Goal: Transaction & Acquisition: Purchase product/service

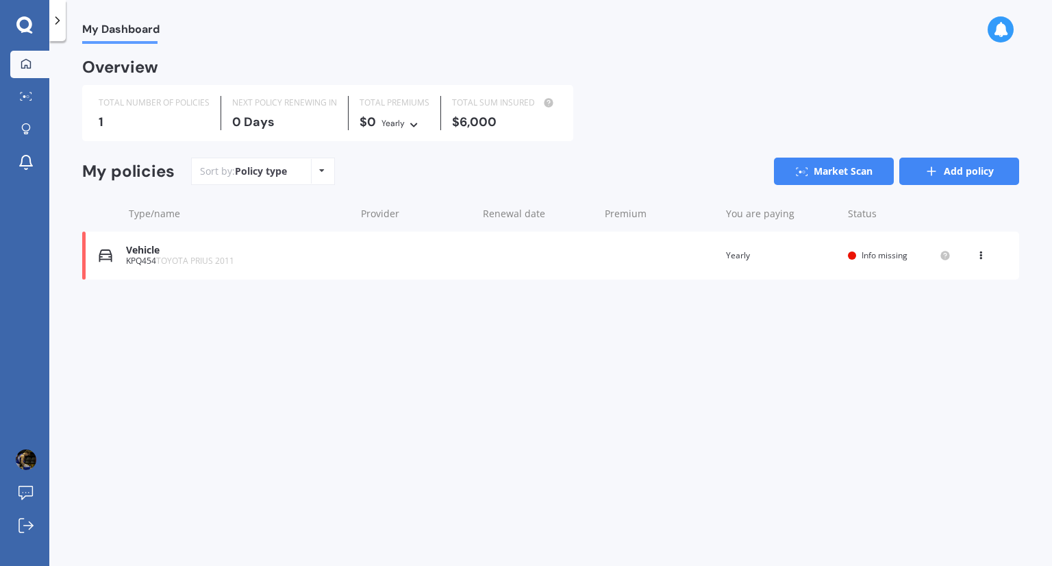
click at [944, 160] on link "Add policy" at bounding box center [960, 171] width 120 height 27
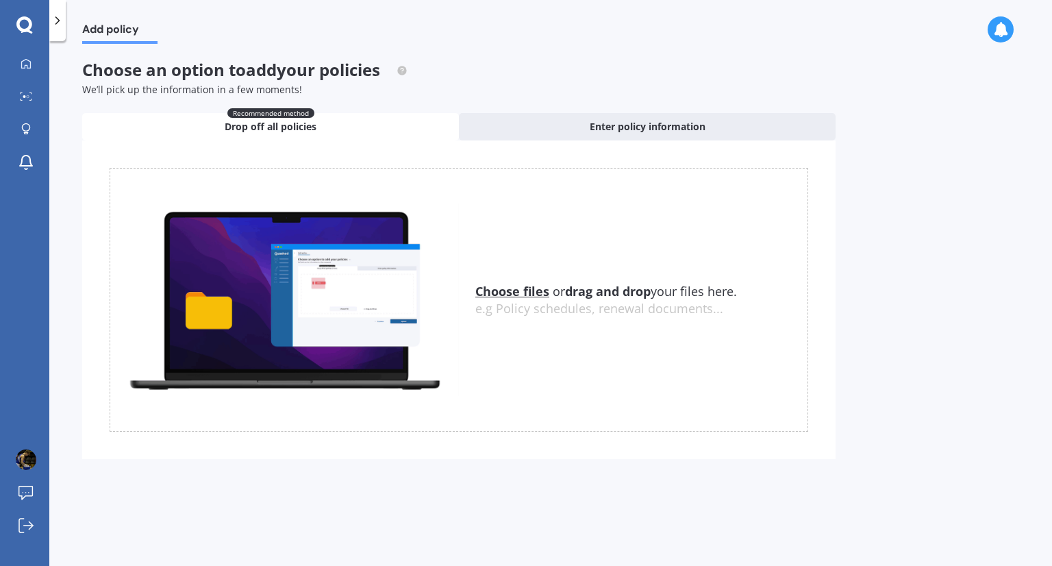
click at [56, 22] on icon at bounding box center [58, 21] width 14 height 14
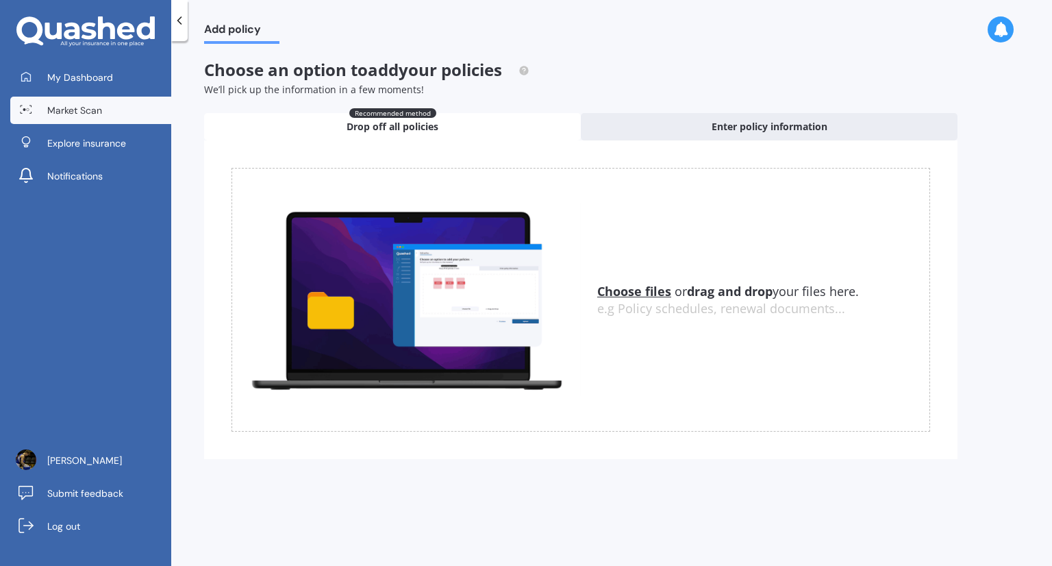
click at [121, 110] on link "Market Scan" at bounding box center [90, 110] width 161 height 27
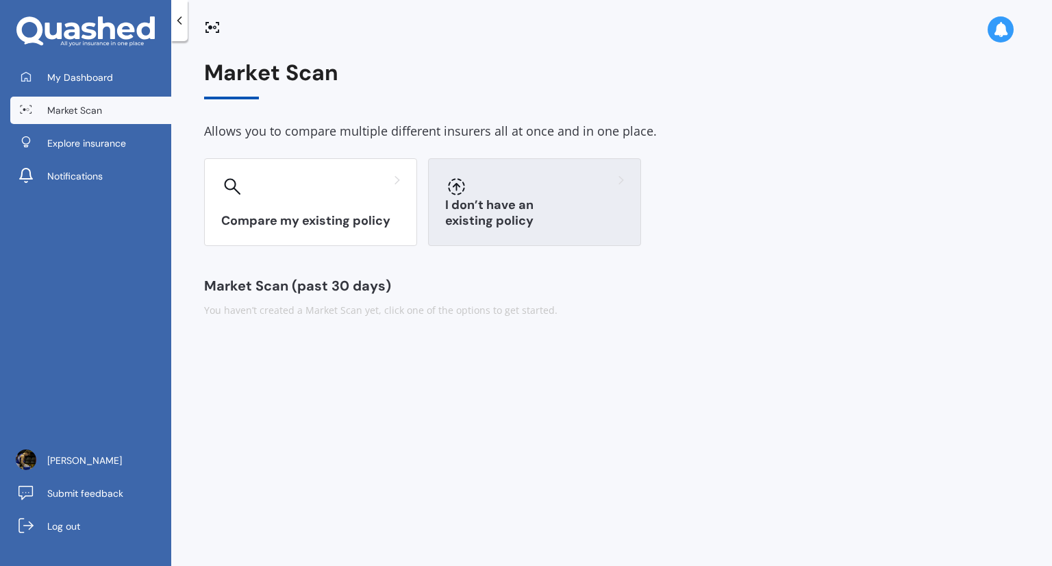
click at [501, 198] on div "I don’t have an existing policy" at bounding box center [534, 202] width 213 height 88
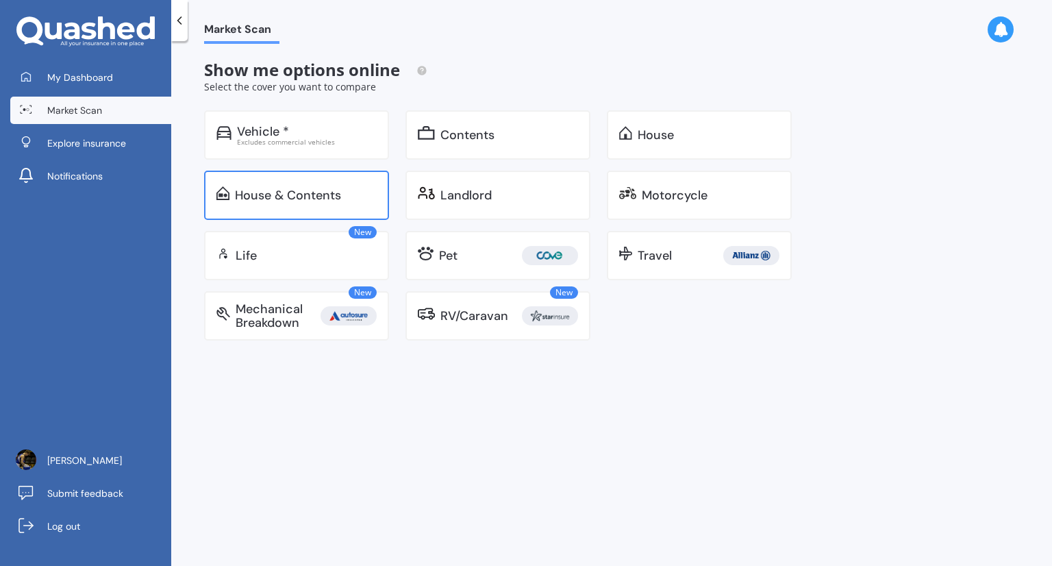
click at [336, 199] on div "House & Contents" at bounding box center [288, 195] width 106 height 14
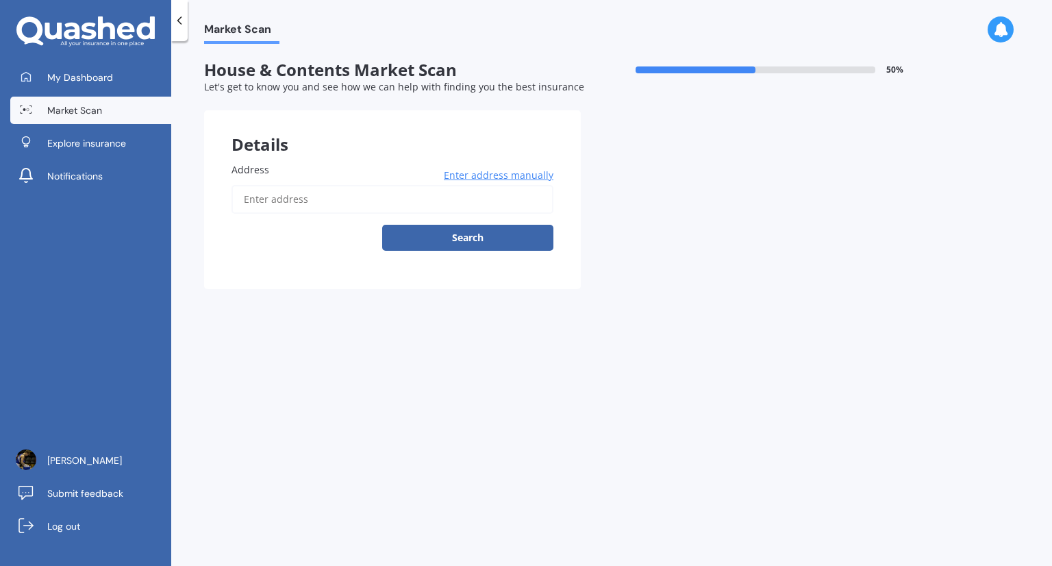
click at [403, 204] on input "Address" at bounding box center [393, 199] width 322 height 29
type input "[STREET_ADDRESS]"
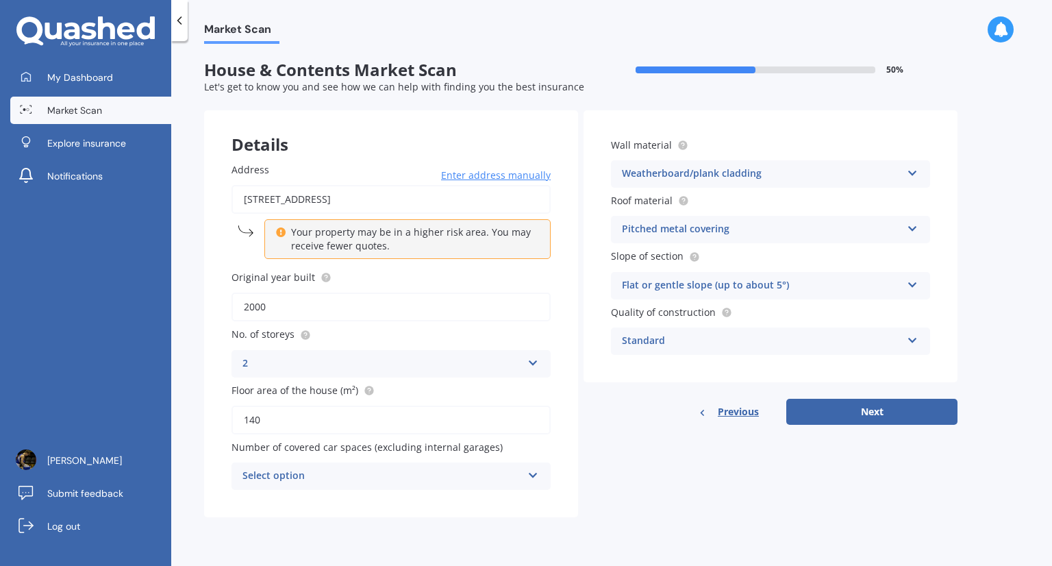
click at [389, 265] on div "Address [STREET_ADDRESS] Enter address manually Your property may be in a highe…" at bounding box center [391, 326] width 374 height 382
click at [280, 234] on icon at bounding box center [281, 230] width 10 height 10
drag, startPoint x: 322, startPoint y: 306, endPoint x: 191, endPoint y: 288, distance: 132.0
click at [191, 288] on div "Market Scan House & Contents Market Scan 50 % Let's get to know you and see how…" at bounding box center [611, 306] width 881 height 525
type input "2008"
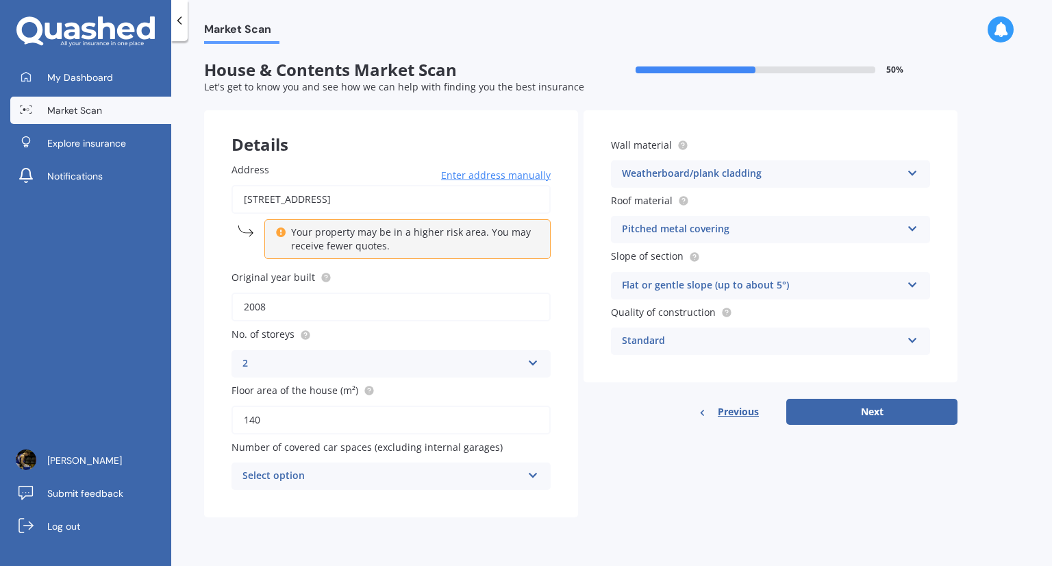
click at [426, 474] on div "Select option" at bounding box center [383, 476] width 280 height 16
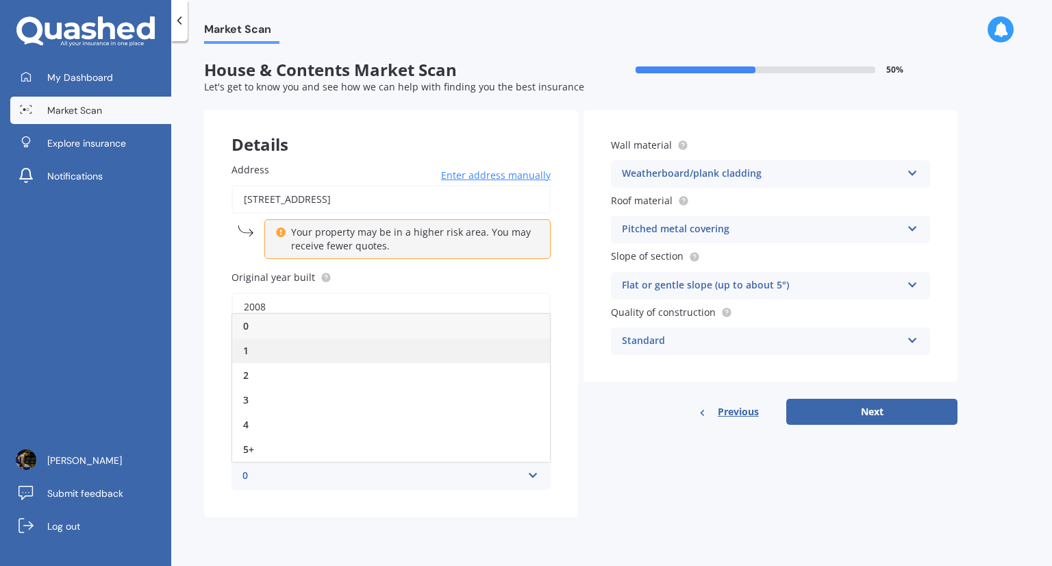
click at [420, 352] on div "1" at bounding box center [391, 350] width 318 height 25
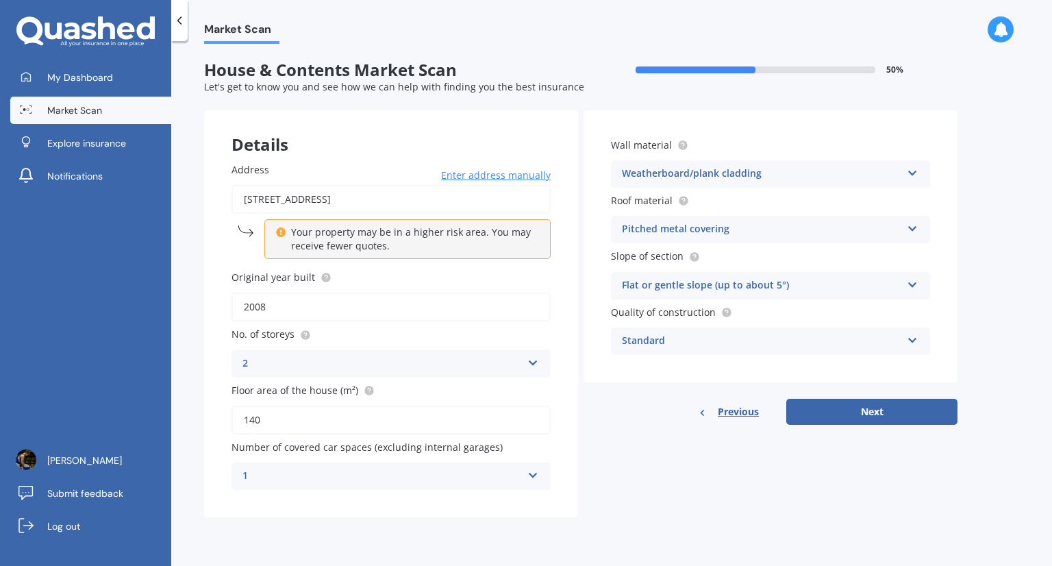
click at [732, 164] on div "Weatherboard/plank cladding Artificial weatherboard/plank cladding Blockwork Br…" at bounding box center [770, 173] width 319 height 27
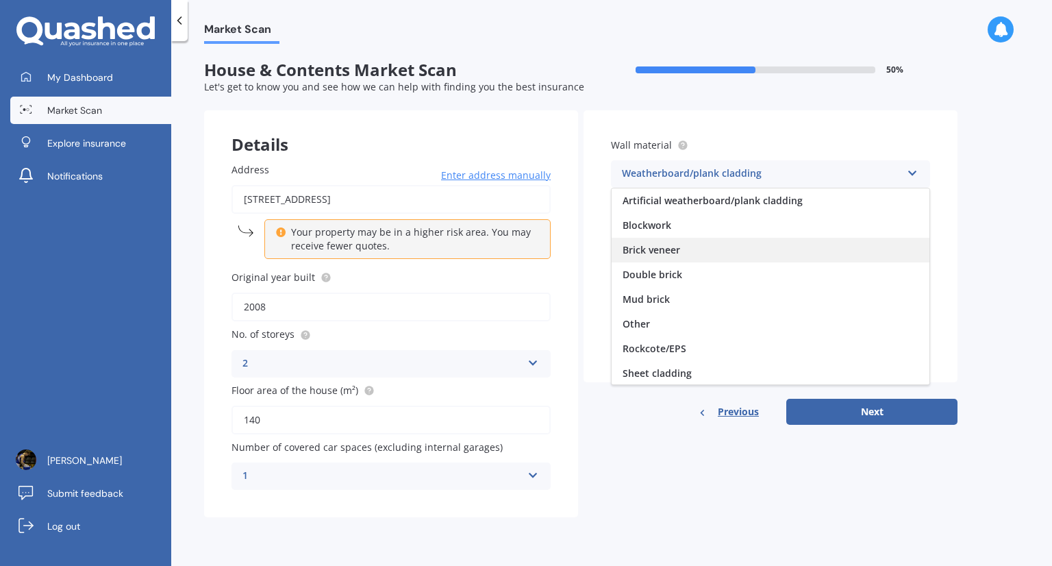
click at [682, 255] on div "Brick veneer" at bounding box center [771, 250] width 318 height 25
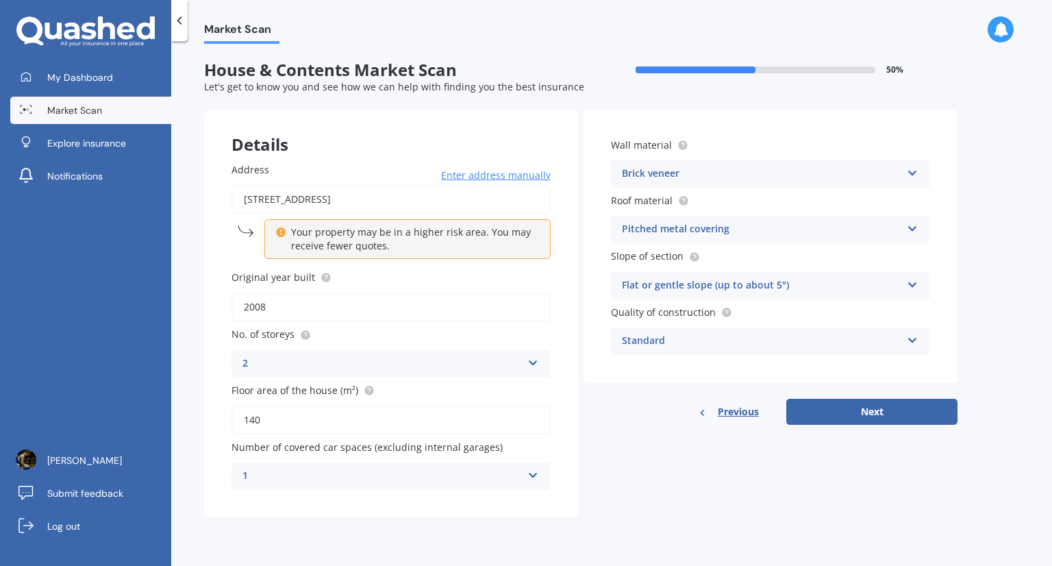
click at [724, 286] on div "Flat or gentle slope (up to about 5°)" at bounding box center [762, 286] width 280 height 16
click at [728, 347] on div "Standard" at bounding box center [762, 341] width 280 height 16
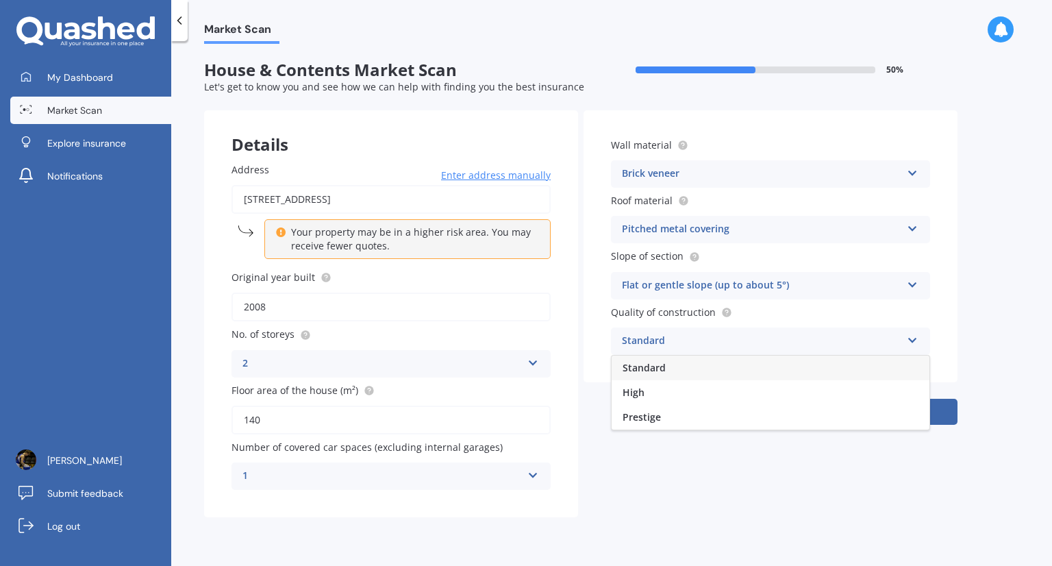
click at [728, 347] on div "Standard" at bounding box center [762, 341] width 280 height 16
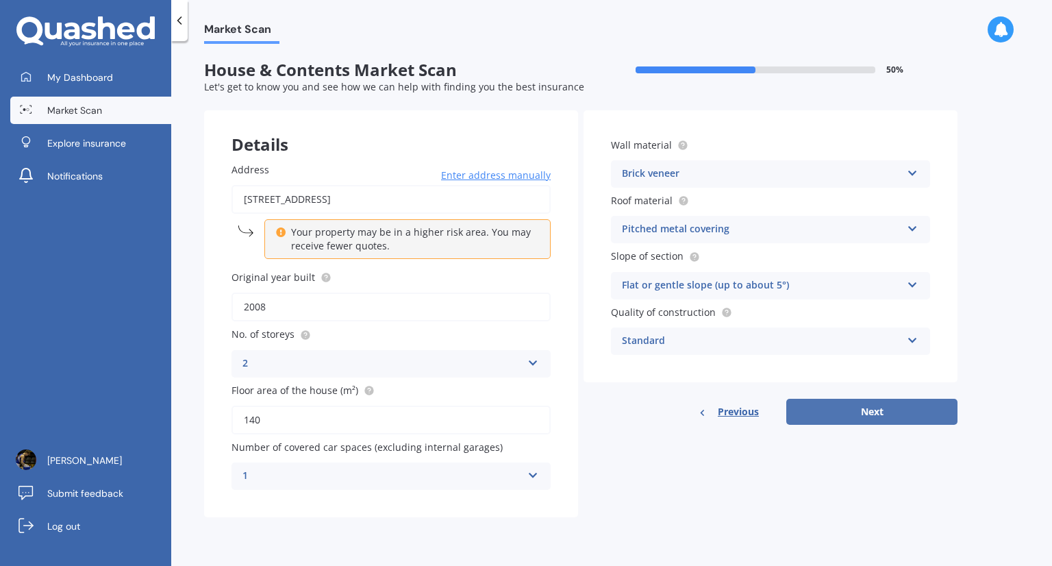
click at [830, 399] on button "Next" at bounding box center [872, 412] width 171 height 26
select select "05"
select select "11"
select select "1999"
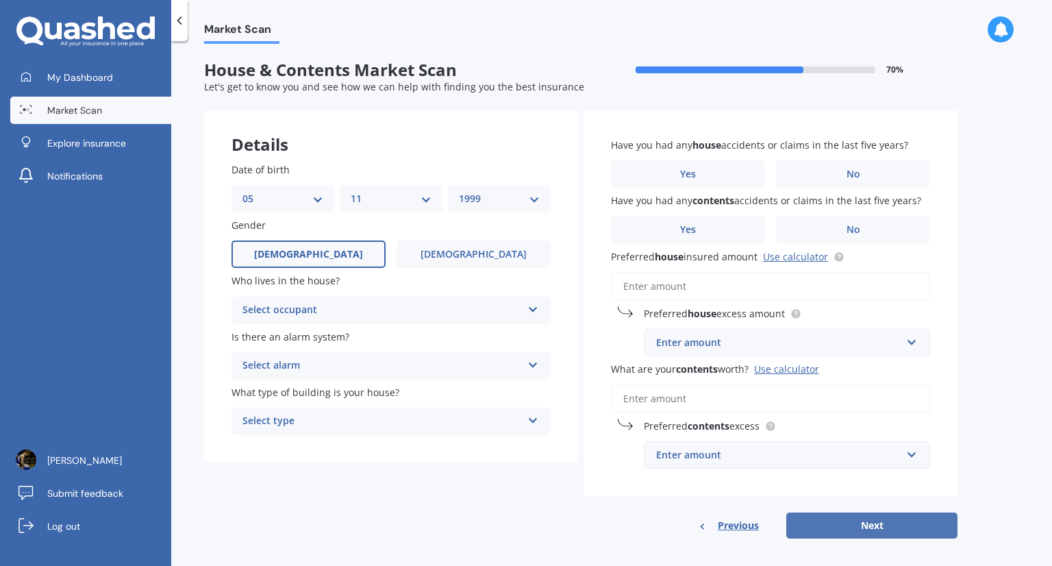
click at [830, 399] on input "What are your contents worth? Use calculator" at bounding box center [770, 398] width 319 height 29
click at [415, 310] on div "Select occupant" at bounding box center [383, 310] width 280 height 16
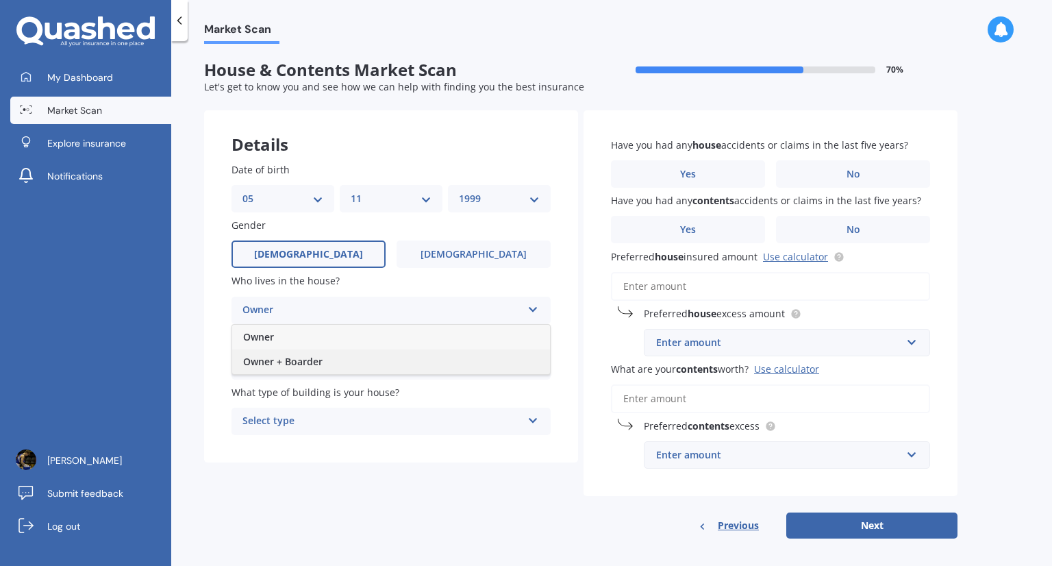
click at [370, 359] on div "Owner + Boarder" at bounding box center [391, 361] width 318 height 25
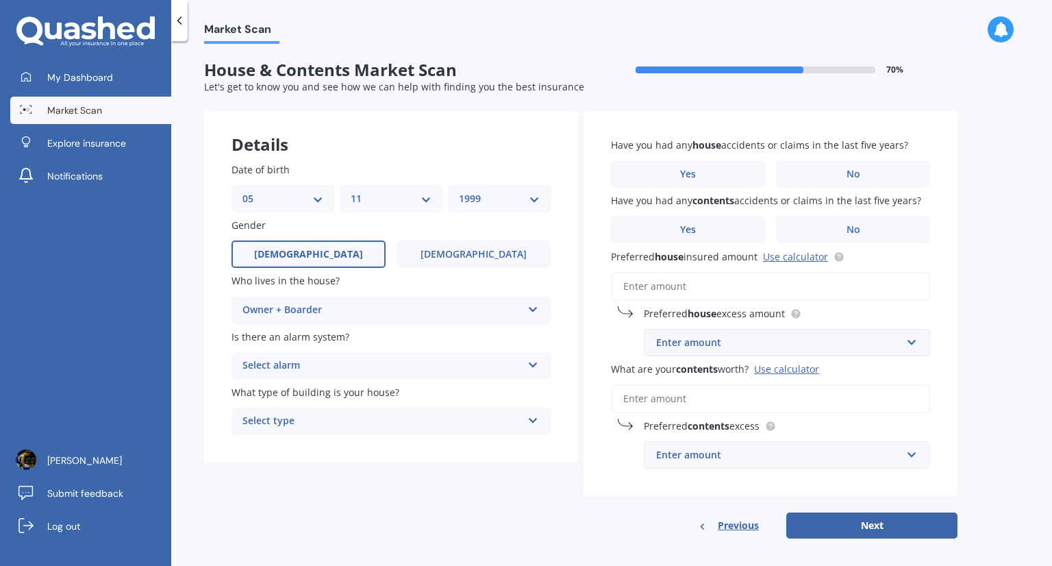
click at [344, 365] on div "Select alarm" at bounding box center [383, 366] width 280 height 16
click at [321, 396] on div "Yes, monitored" at bounding box center [391, 392] width 318 height 25
click at [317, 415] on div "Select type" at bounding box center [383, 421] width 280 height 16
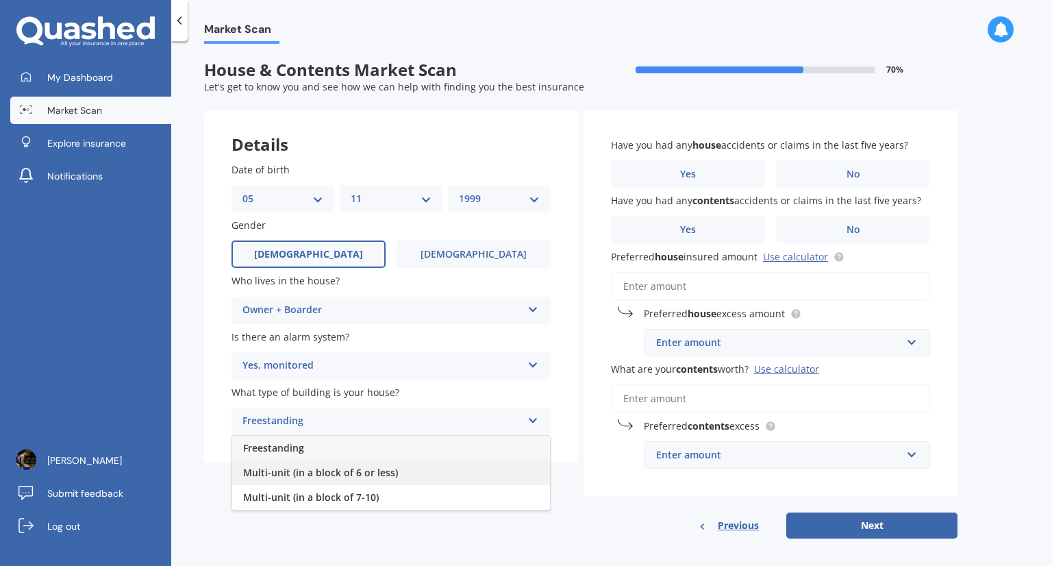
click at [386, 472] on span "Multi-unit (in a block of 6 or less)" at bounding box center [320, 472] width 155 height 13
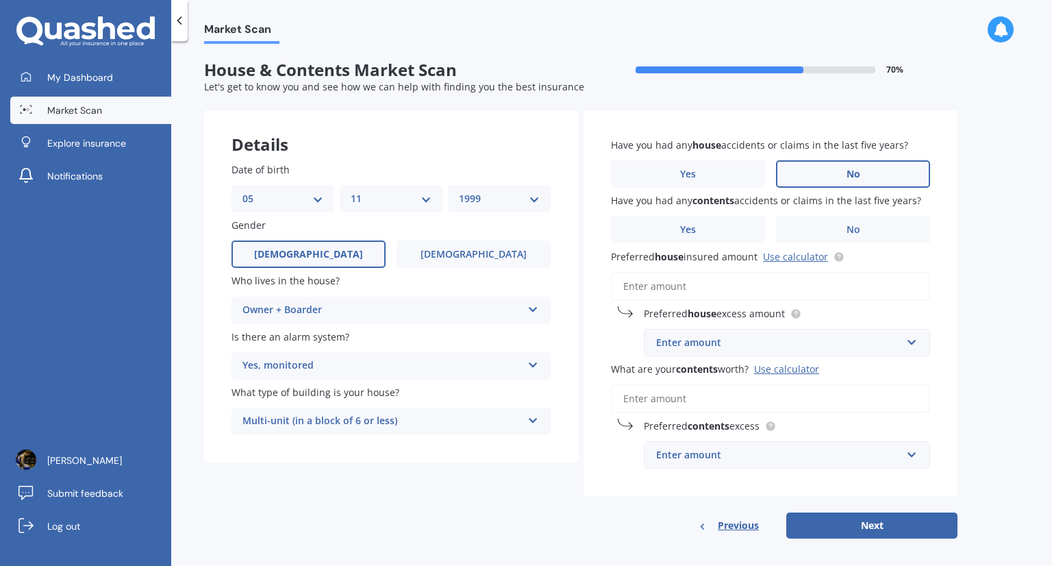
click at [811, 177] on label "No" at bounding box center [853, 173] width 154 height 27
click at [0, 0] on input "No" at bounding box center [0, 0] width 0 height 0
click at [828, 225] on label "No" at bounding box center [853, 229] width 154 height 27
click at [0, 0] on input "No" at bounding box center [0, 0] width 0 height 0
click at [732, 284] on input "Preferred house insured amount Use calculator" at bounding box center [770, 286] width 319 height 29
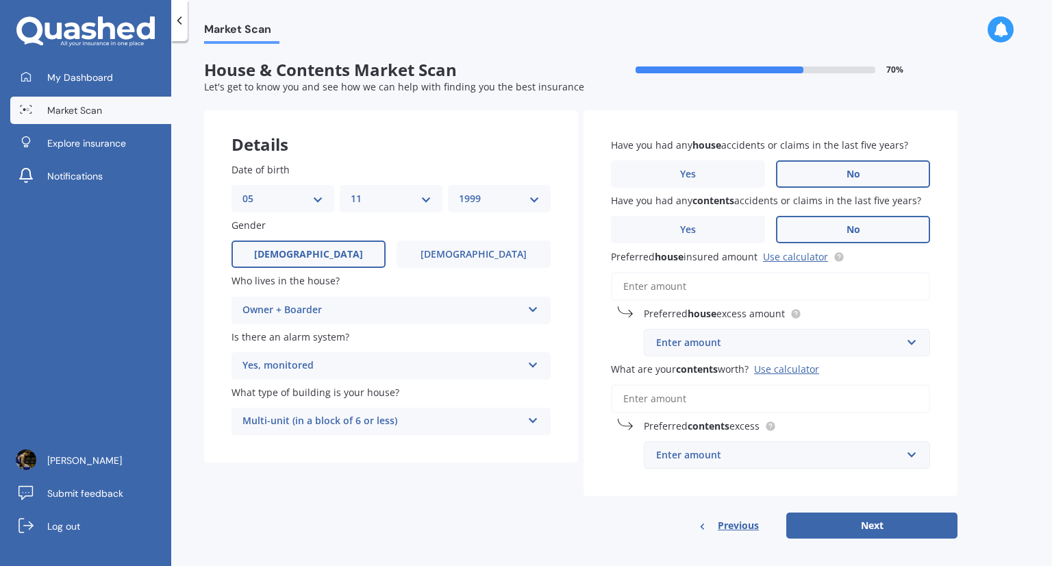
click at [688, 283] on input "Preferred house insured amount Use calculator" at bounding box center [770, 286] width 319 height 29
paste input "$562,442"
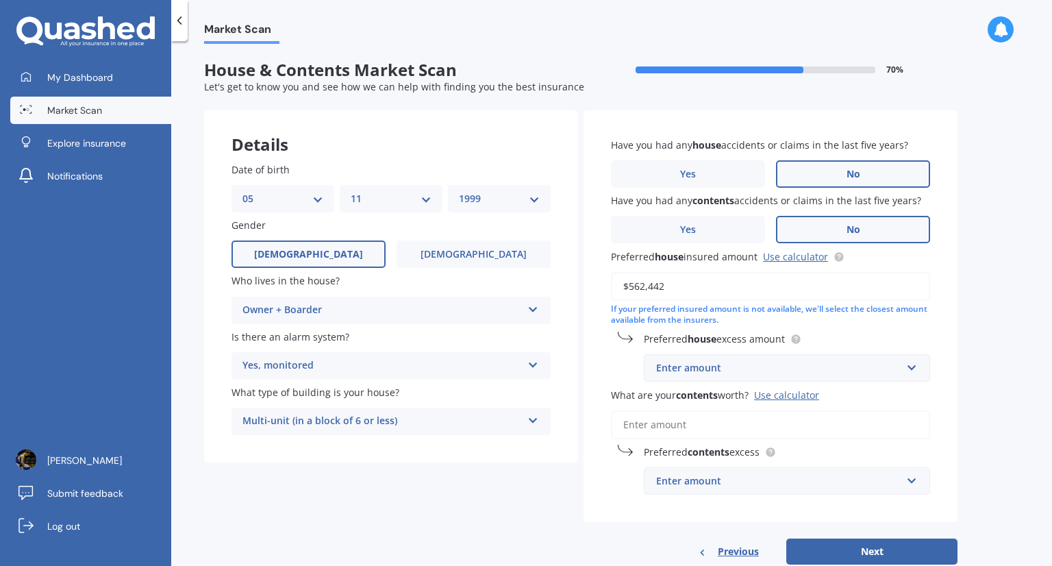
type input "$562,442"
click at [735, 366] on div "Enter amount" at bounding box center [778, 367] width 245 height 15
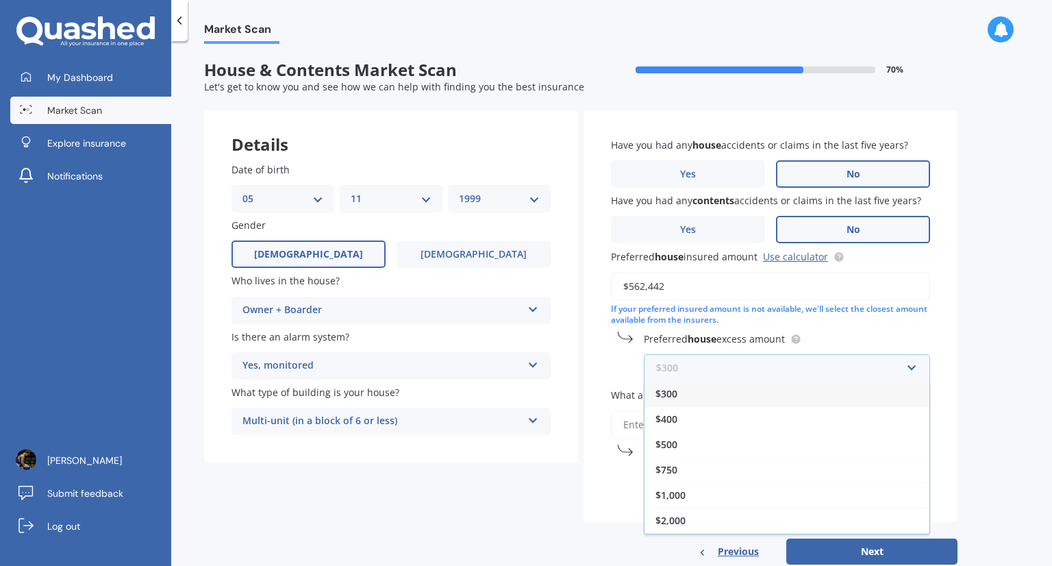
click at [745, 365] on input "text" at bounding box center [782, 368] width 274 height 26
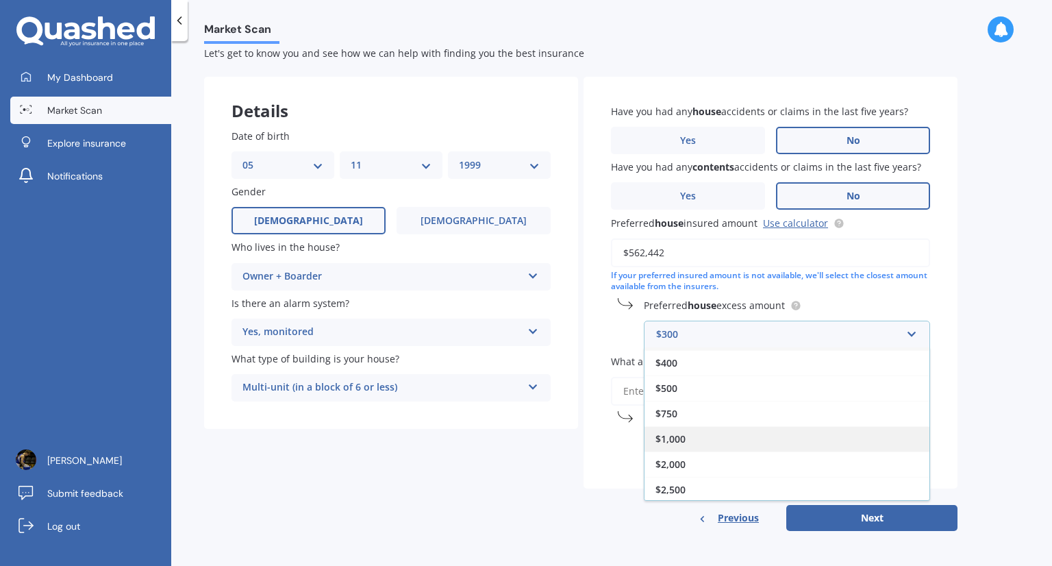
click at [740, 432] on div "$1,000" at bounding box center [787, 438] width 285 height 25
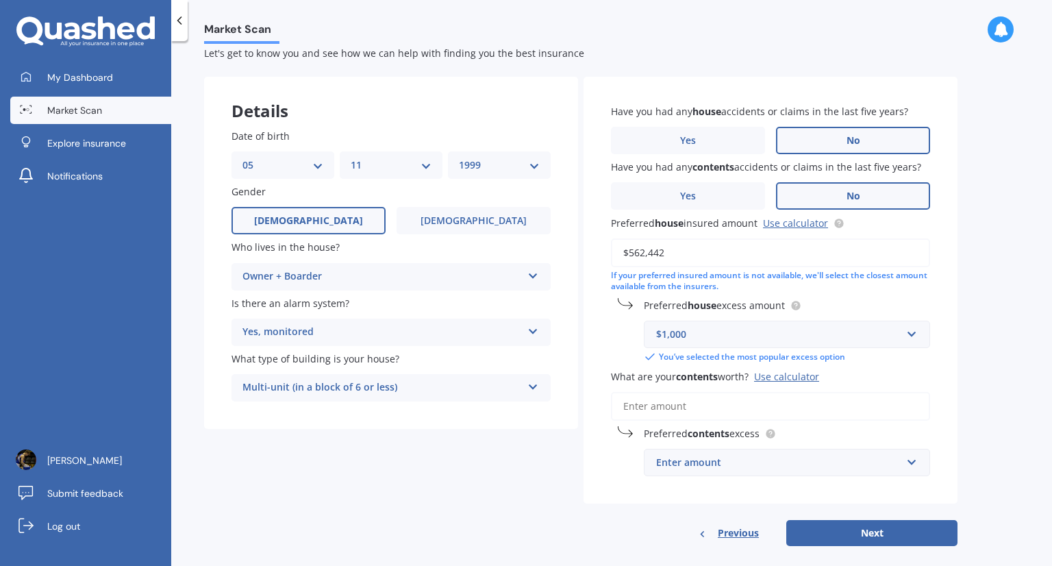
click at [732, 407] on input "What are your contents worth? Use calculator" at bounding box center [770, 406] width 319 height 29
click at [778, 377] on div "Use calculator" at bounding box center [786, 376] width 65 height 13
click at [778, 392] on input "What are your contents worth? Use calculator" at bounding box center [770, 406] width 319 height 29
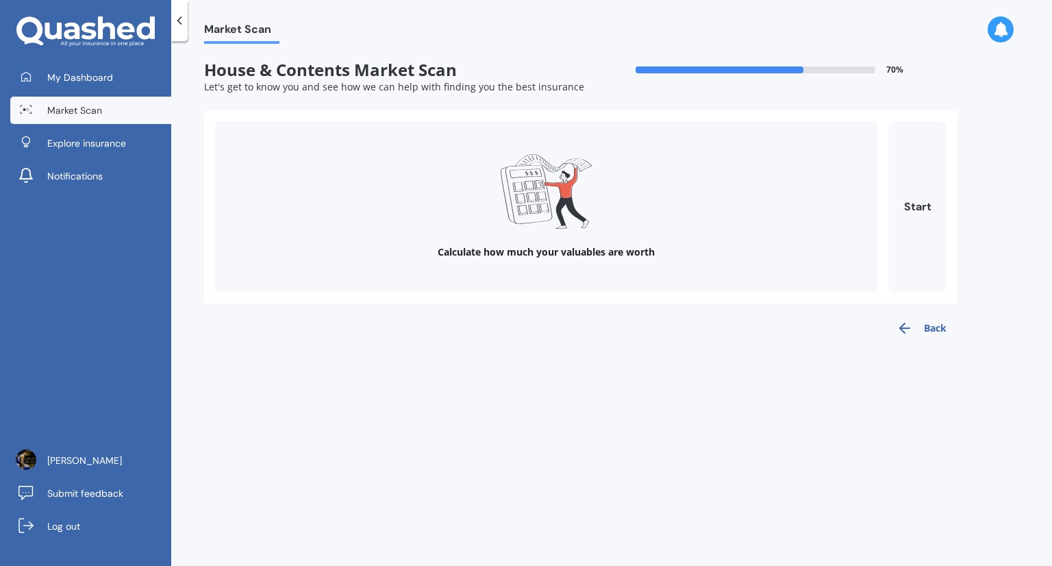
scroll to position [0, 0]
click at [881, 234] on div "Calculate how much your valuables are worth Start" at bounding box center [581, 206] width 732 height 171
click at [901, 241] on button "Start" at bounding box center [918, 206] width 58 height 171
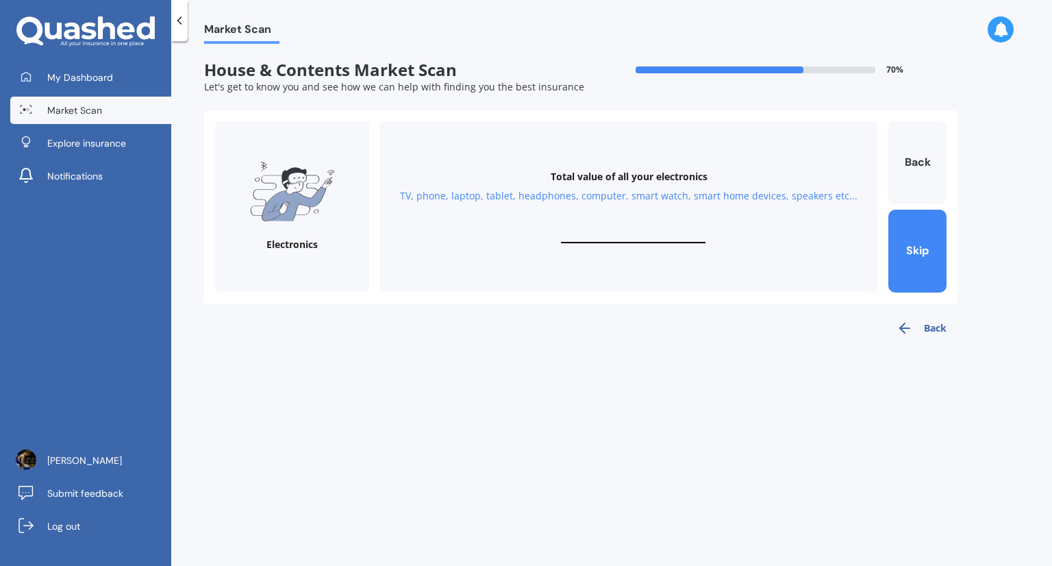
click at [680, 228] on div "Total value of all your electronics TV, phone, laptop, tablet, headphones, comp…" at bounding box center [628, 206] width 497 height 171
click at [651, 238] on input "text" at bounding box center [633, 236] width 145 height 13
type input "$3,000"
click at [921, 255] on button "Next" at bounding box center [918, 251] width 58 height 83
click at [643, 229] on div "Total value of your personal items Clothes, shoes, hats, bags, make up, accesso…" at bounding box center [628, 206] width 497 height 171
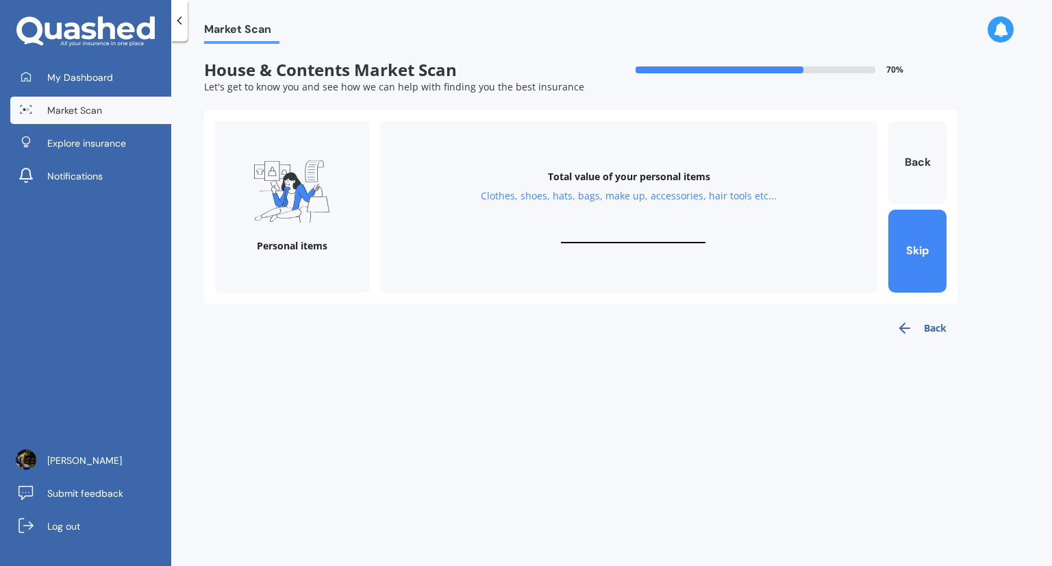
click at [629, 238] on input "text" at bounding box center [633, 236] width 145 height 13
click at [906, 269] on button "Skip" at bounding box center [918, 251] width 58 height 83
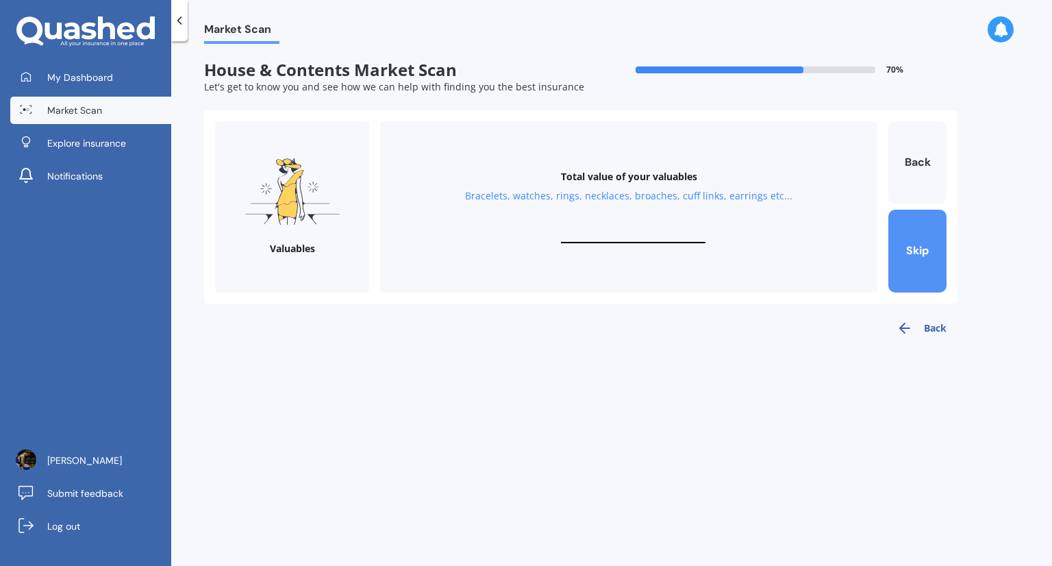
click at [896, 263] on button "Skip" at bounding box center [918, 251] width 58 height 83
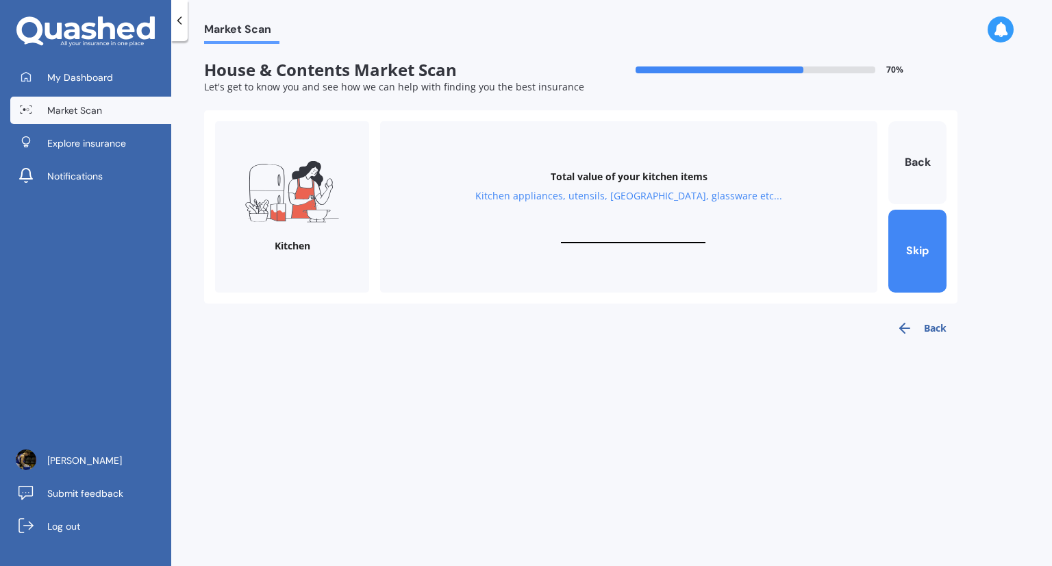
click at [644, 234] on input "text" at bounding box center [633, 236] width 145 height 13
click at [925, 249] on button "Skip" at bounding box center [918, 251] width 58 height 83
click at [632, 238] on input "text" at bounding box center [633, 236] width 145 height 13
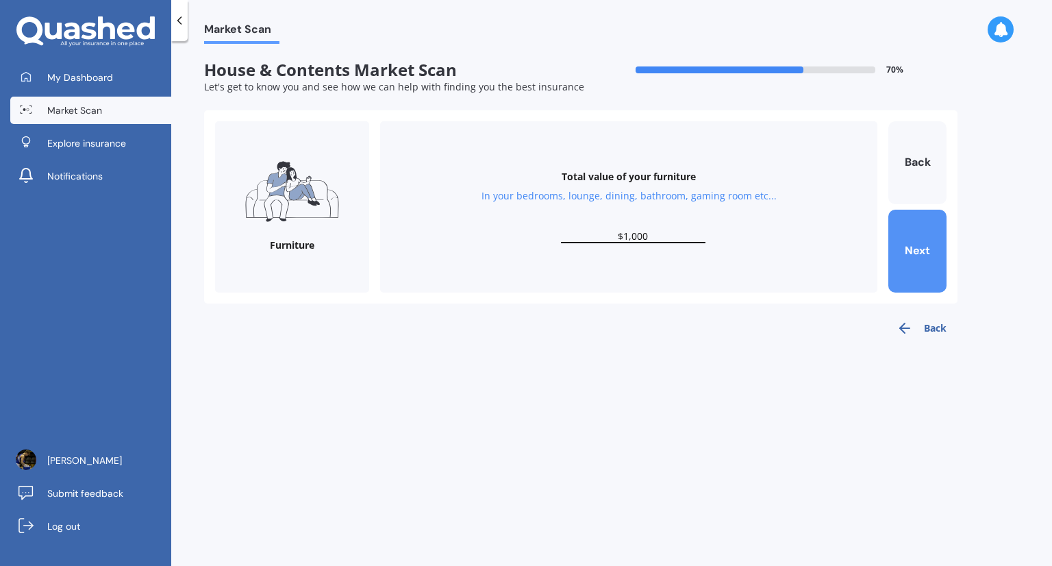
type input "$1,000"
click at [926, 254] on button "Next" at bounding box center [918, 251] width 58 height 83
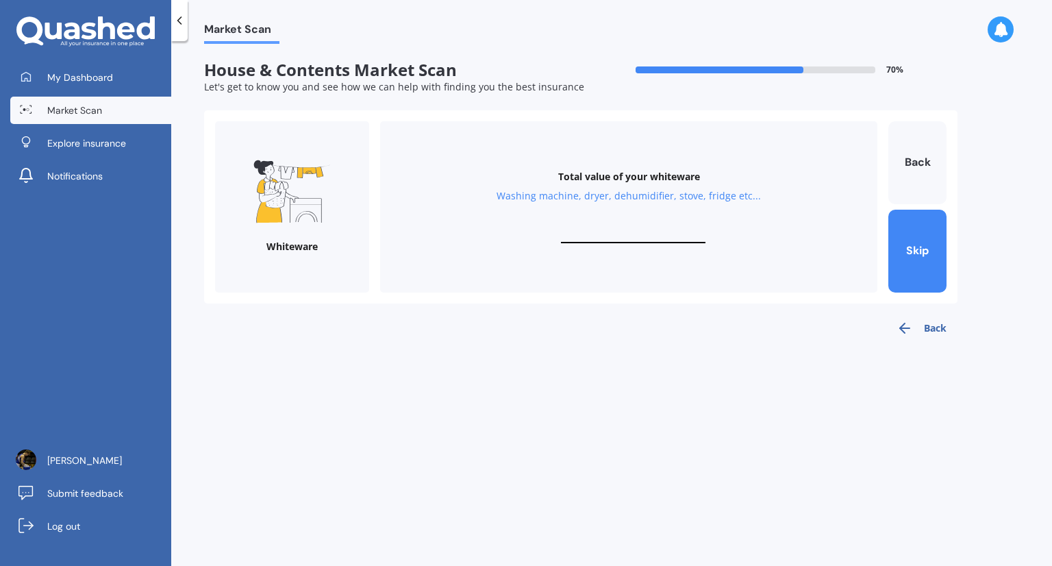
click at [680, 231] on input "text" at bounding box center [633, 236] width 145 height 13
click at [905, 280] on button "Skip" at bounding box center [918, 251] width 58 height 83
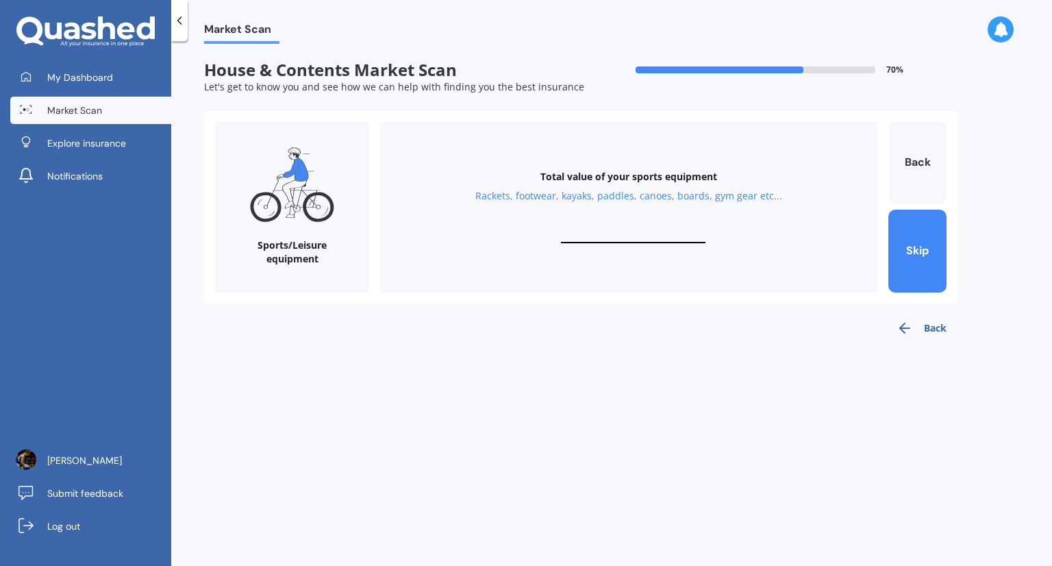
click at [639, 224] on div "Total value of your sports equipment Rackets, footwear, kayaks, paddles, canoes…" at bounding box center [628, 206] width 497 height 171
click at [633, 231] on input "text" at bounding box center [633, 236] width 145 height 13
type input "$1"
click at [633, 231] on input "$2,000" at bounding box center [633, 236] width 145 height 13
type input "$2,000"
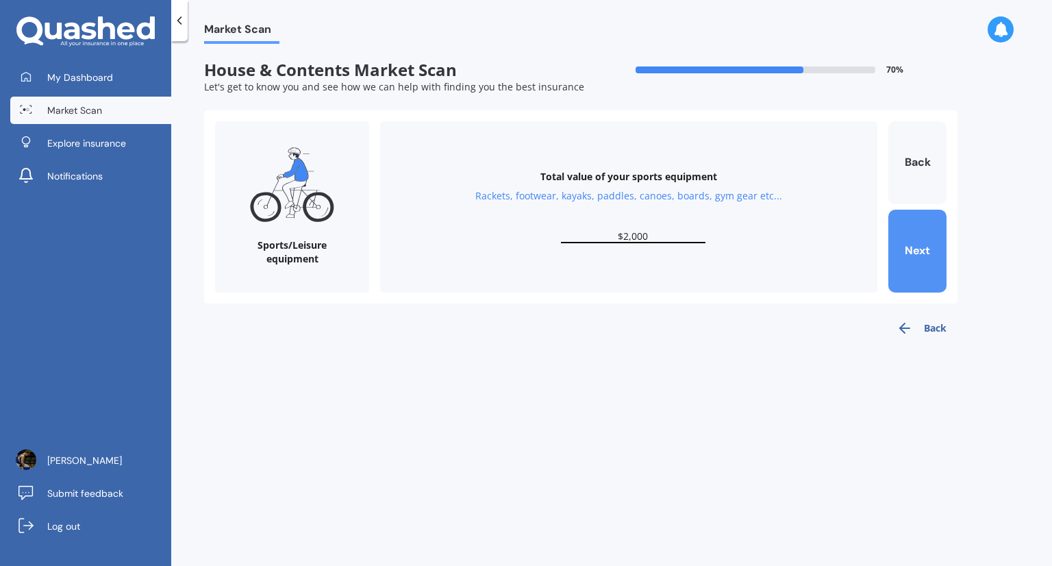
click at [919, 256] on button "Next" at bounding box center [918, 251] width 58 height 83
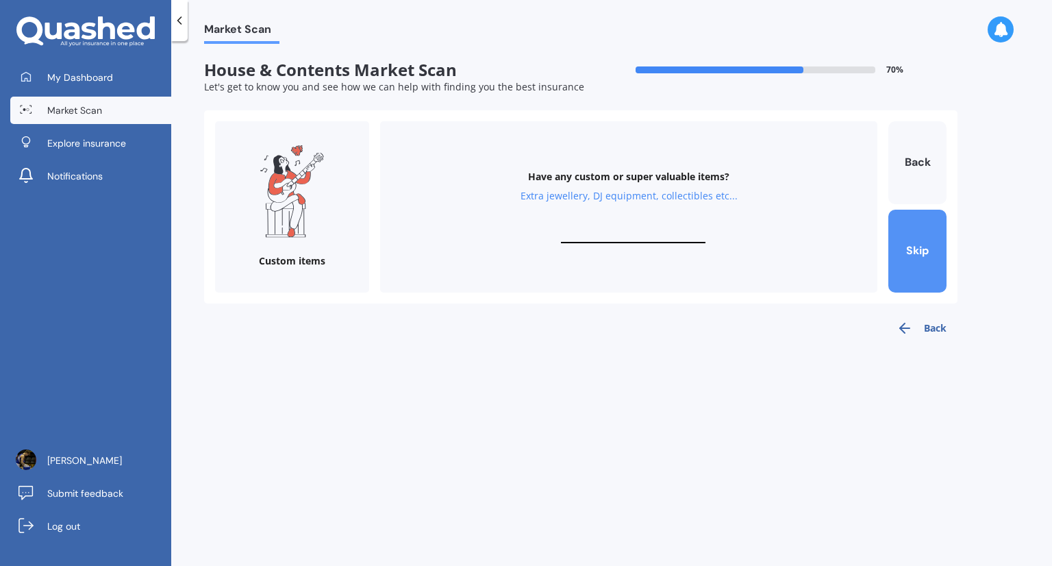
click at [919, 256] on button "Skip" at bounding box center [918, 251] width 58 height 83
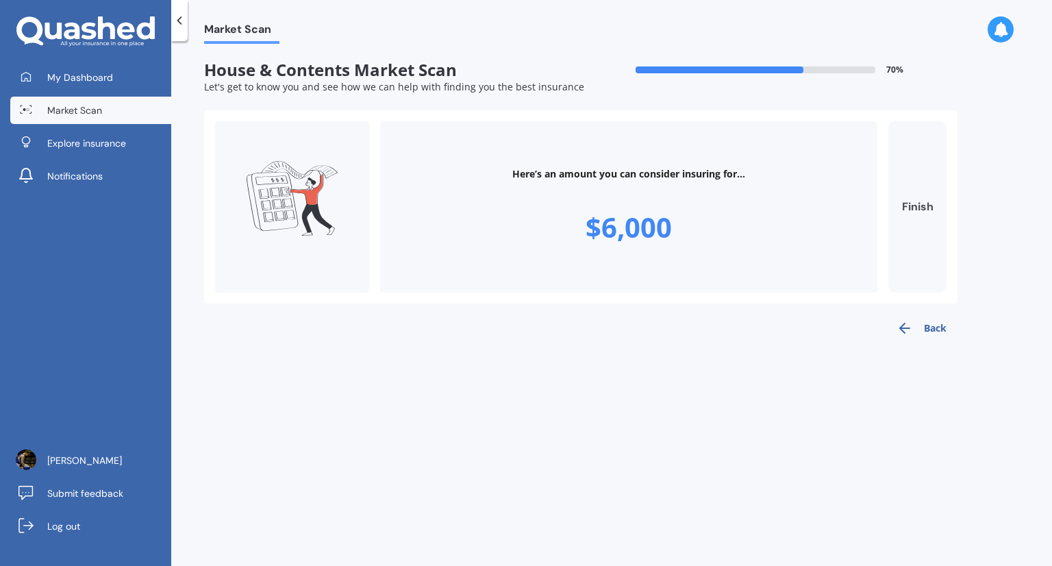
click at [920, 241] on button "Finish" at bounding box center [918, 206] width 58 height 171
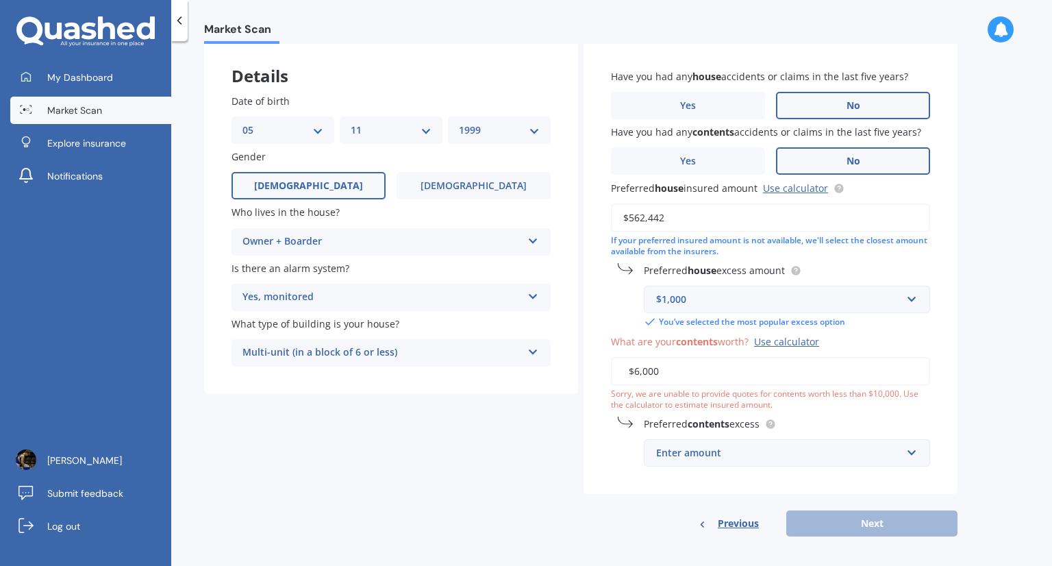
scroll to position [75, 0]
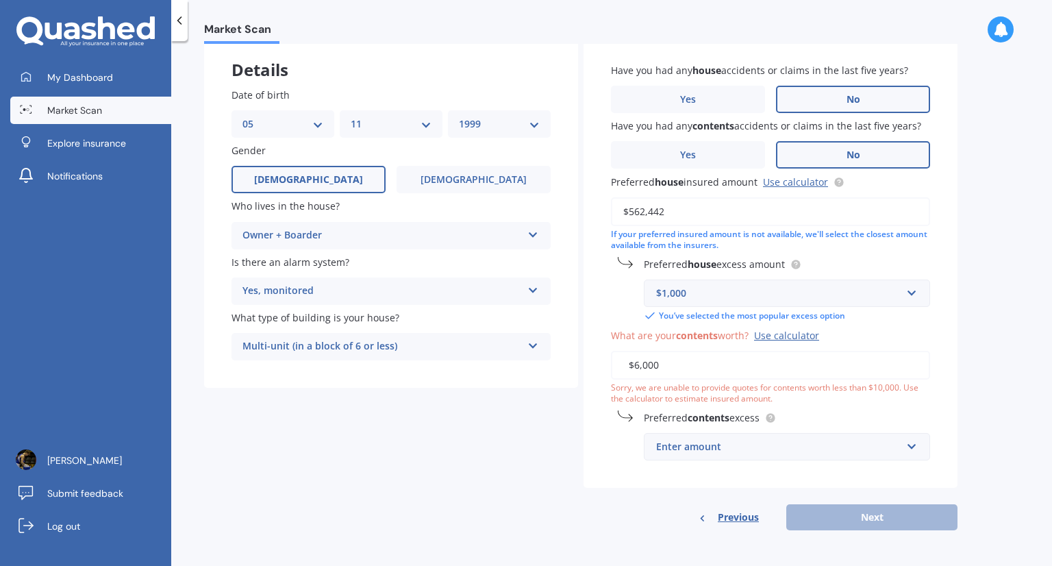
click at [667, 368] on input "$6,000" at bounding box center [770, 365] width 319 height 29
type input "$6"
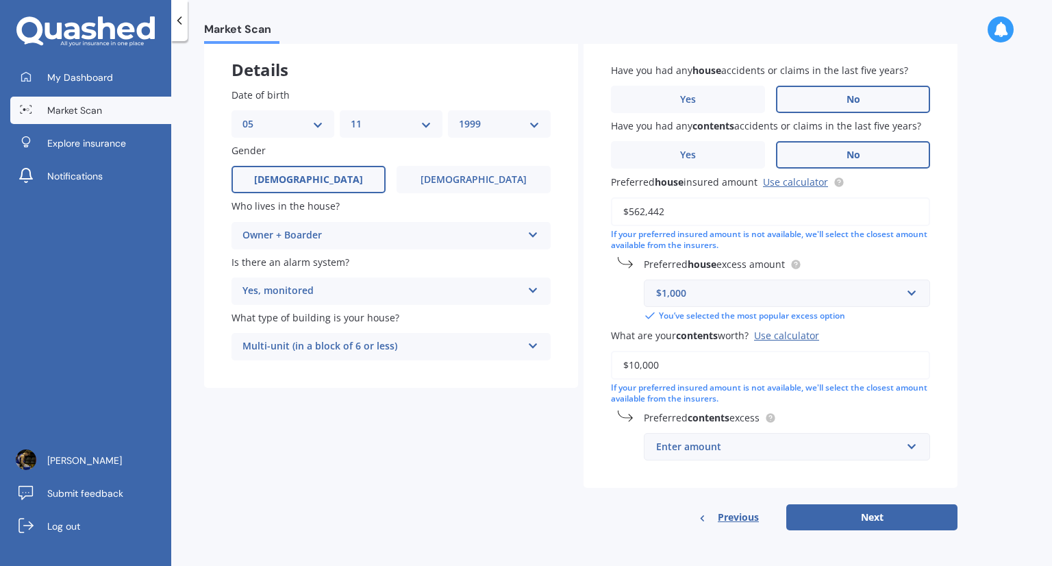
type input "$10,000"
click at [784, 452] on div "Enter amount" at bounding box center [778, 446] width 245 height 15
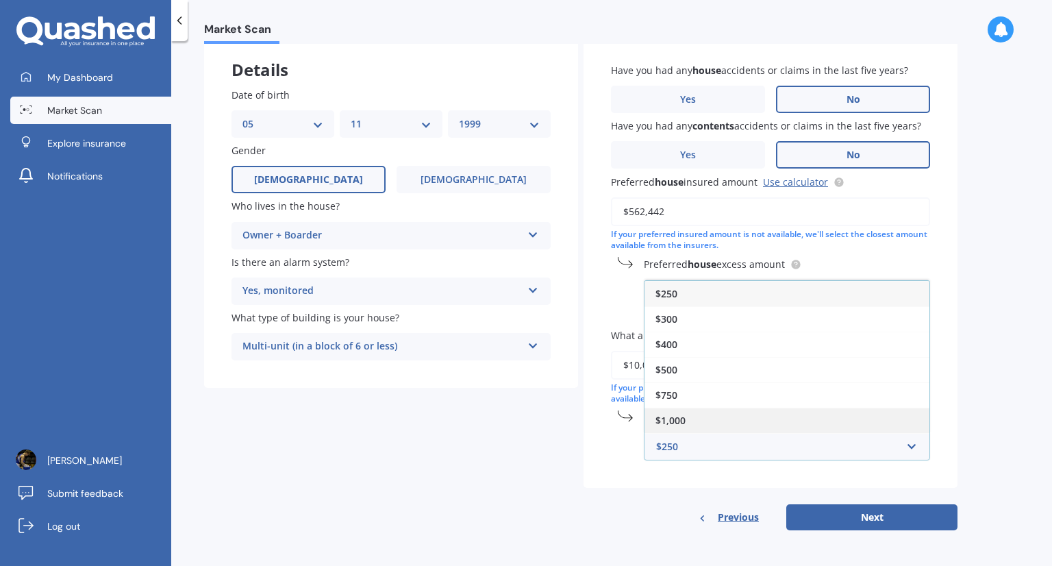
click at [776, 417] on div "$1,000" at bounding box center [787, 420] width 285 height 25
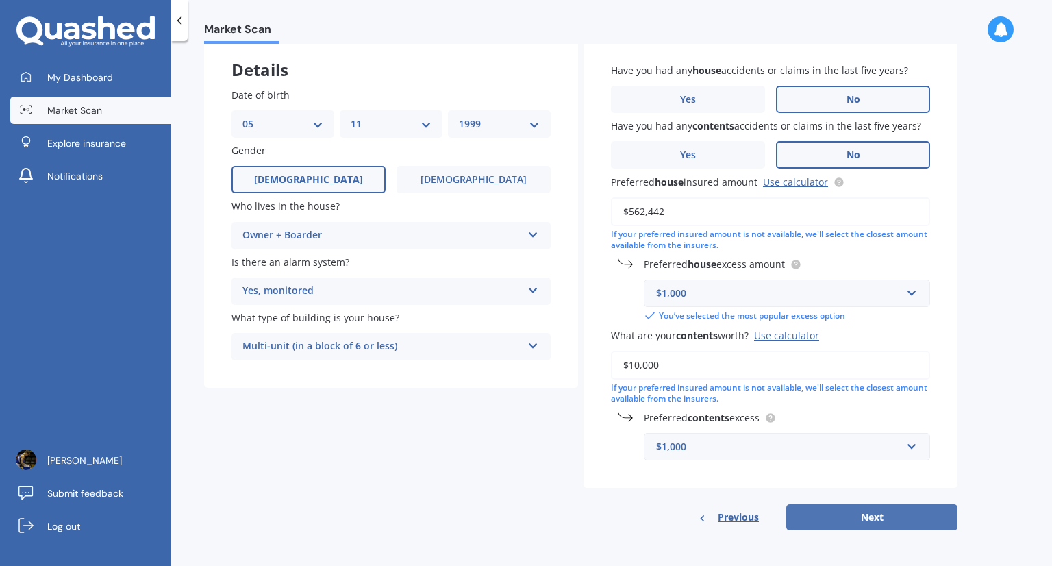
click at [850, 516] on button "Next" at bounding box center [872, 517] width 171 height 26
select select "05"
select select "11"
select select "1999"
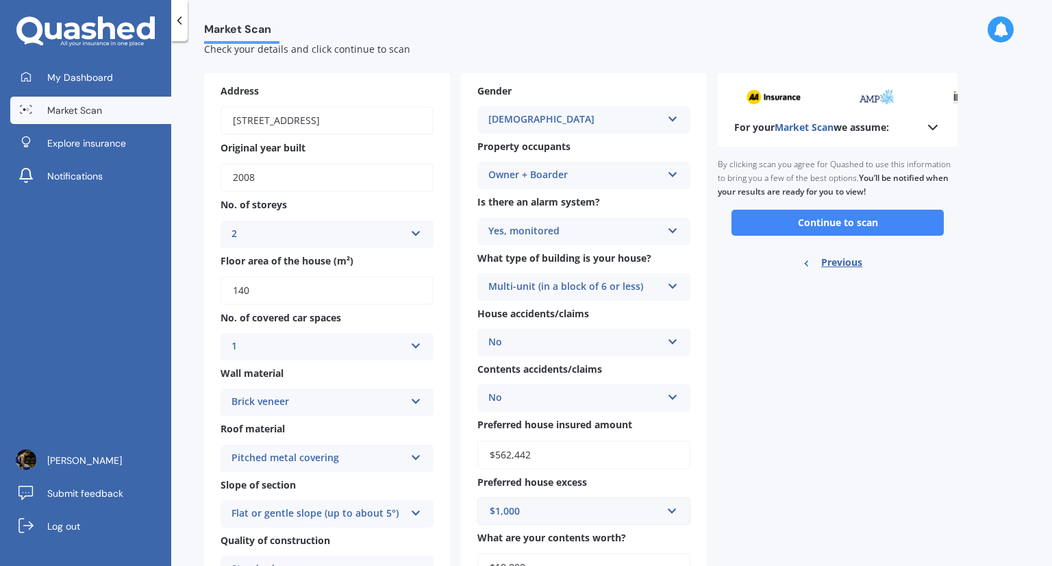
scroll to position [38, 0]
click at [834, 231] on button "Continue to scan" at bounding box center [838, 222] width 212 height 26
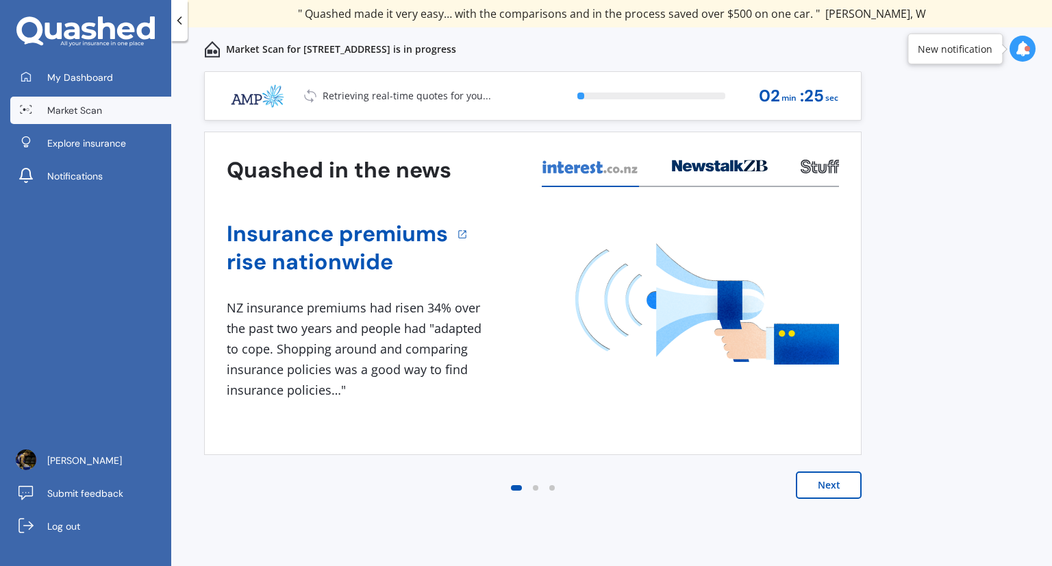
click at [833, 479] on button "Next" at bounding box center [829, 484] width 66 height 27
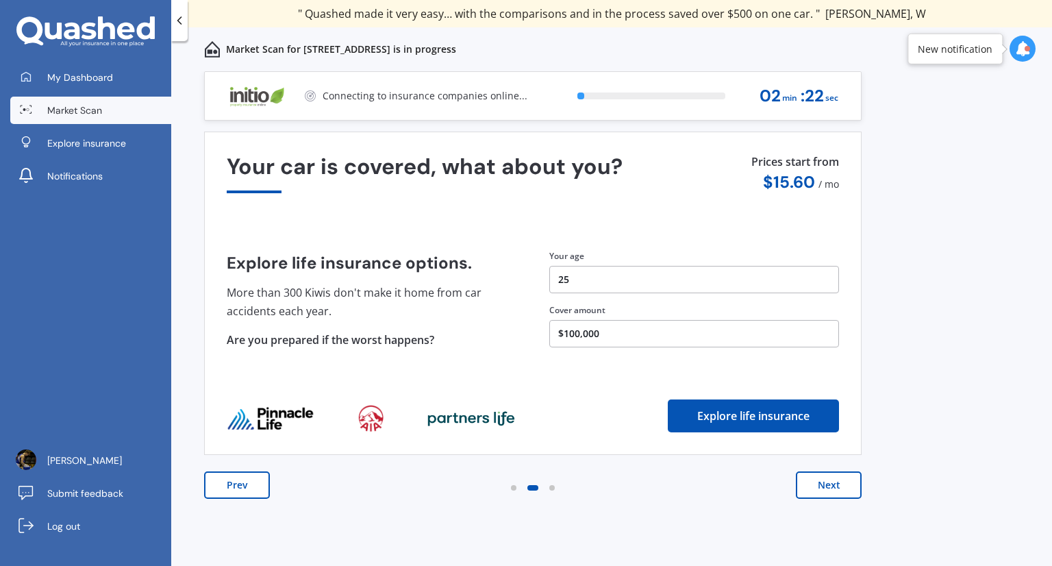
click at [833, 479] on button "Next" at bounding box center [829, 484] width 66 height 27
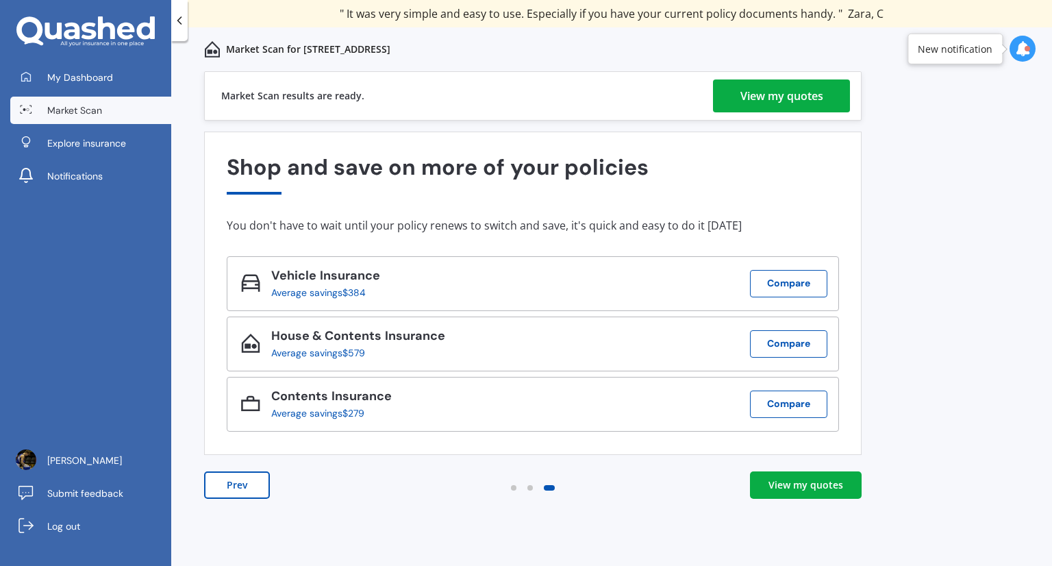
click at [774, 102] on div "View my quotes" at bounding box center [782, 95] width 83 height 33
